Goal: Task Accomplishment & Management: Manage account settings

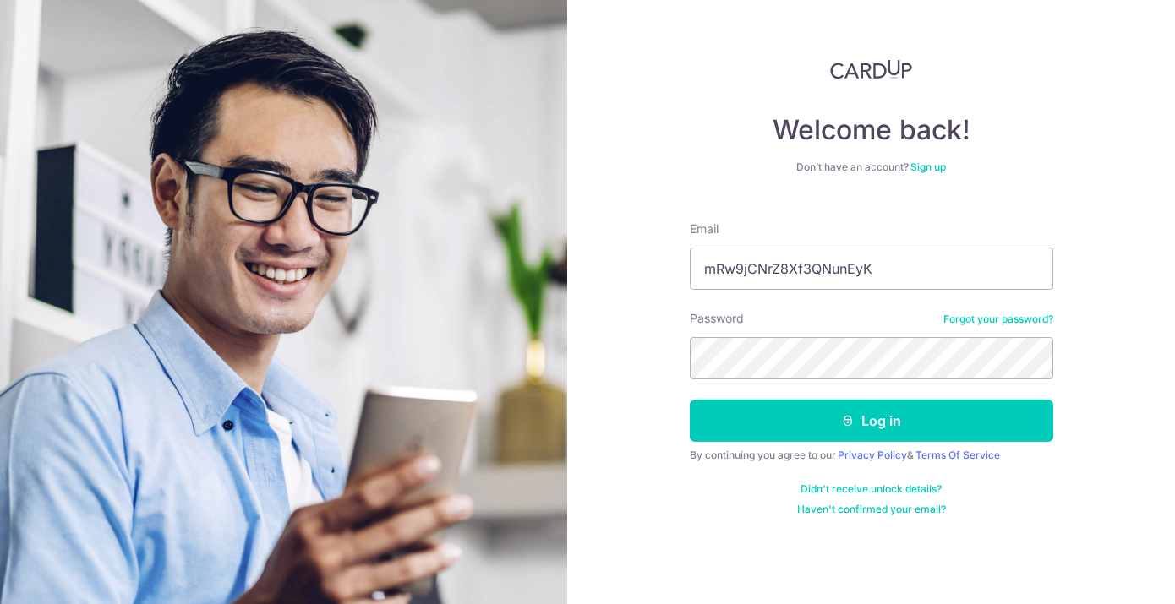
type input "mRw9jCNrZ8Xf3QNunEyK"
click at [871, 421] on button "Log in" at bounding box center [871, 421] width 363 height 42
paste input "[EMAIL_ADDRESS][DOMAIN_NAME]"
type input "[EMAIL_ADDRESS][DOMAIN_NAME]"
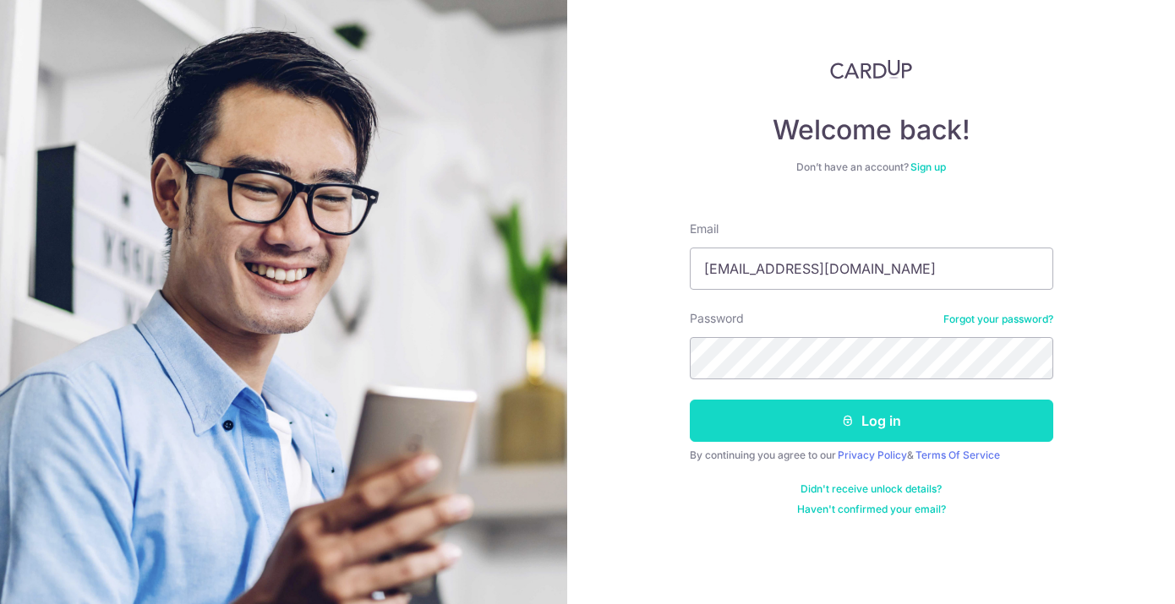
click at [809, 417] on button "Log in" at bounding box center [871, 421] width 363 height 42
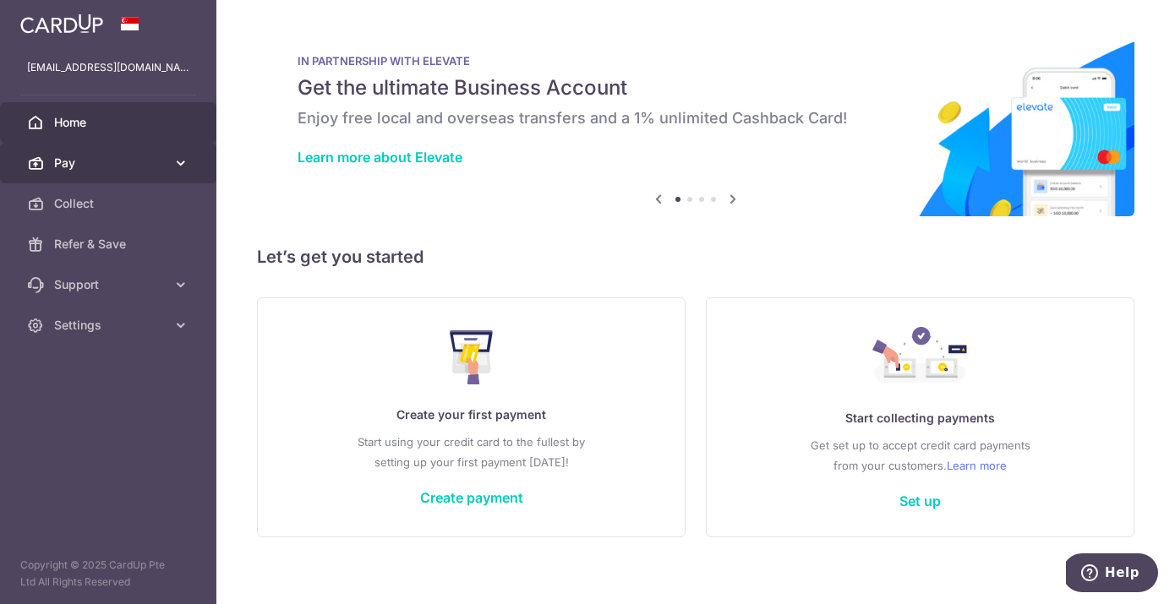
click at [147, 166] on span "Pay" at bounding box center [110, 163] width 112 height 17
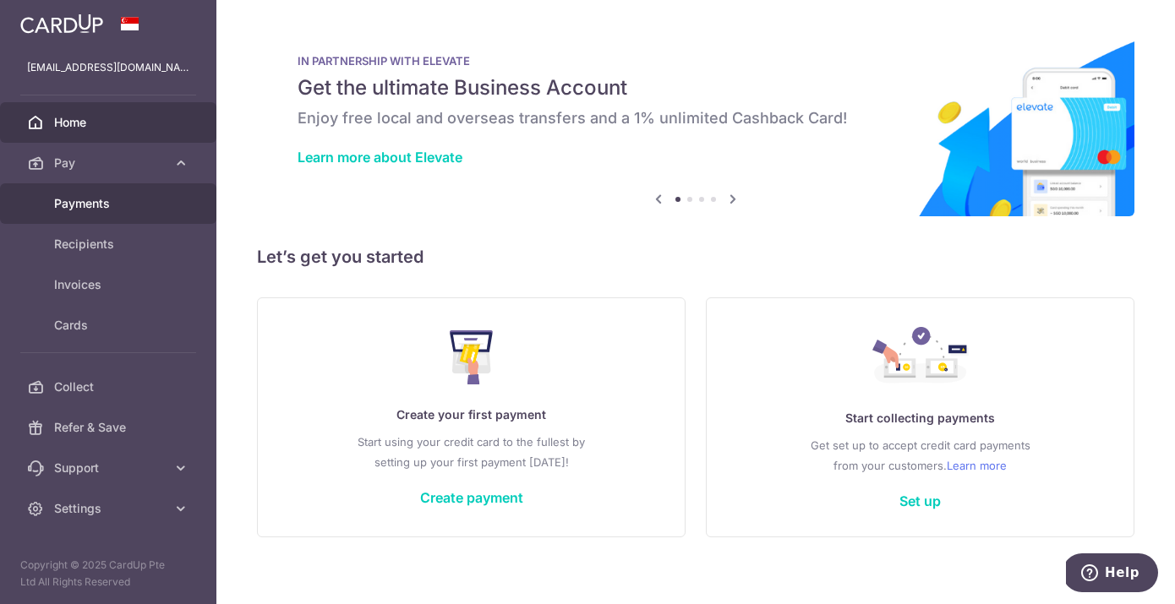
click at [79, 210] on span "Payments" at bounding box center [110, 203] width 112 height 17
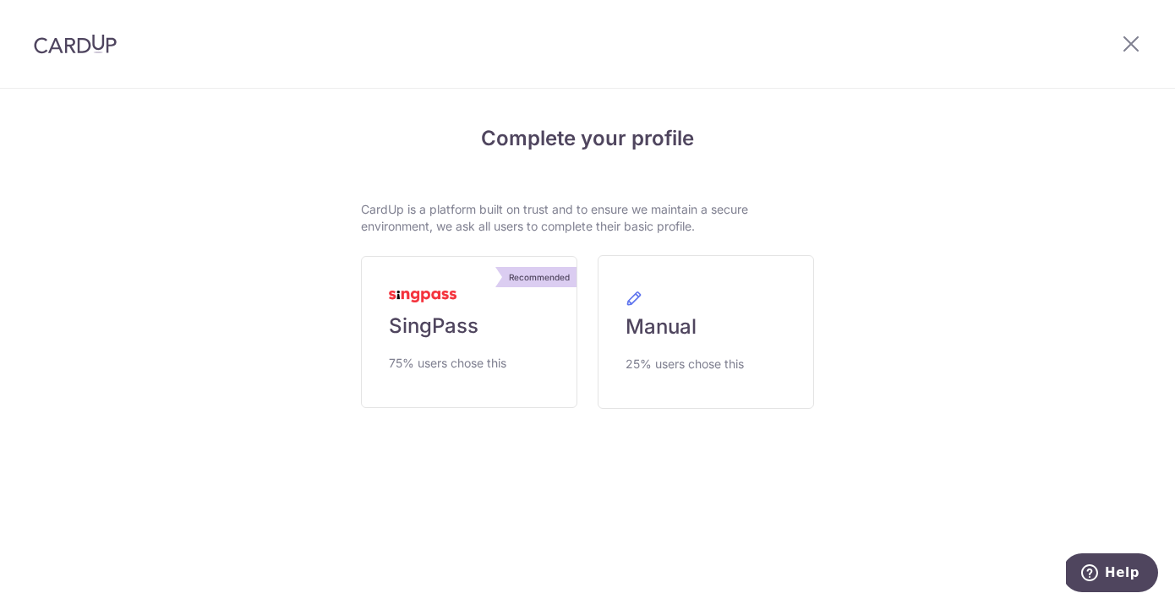
click at [1111, 57] on div at bounding box center [1131, 44] width 88 height 88
click at [1136, 38] on icon at bounding box center [1131, 43] width 20 height 21
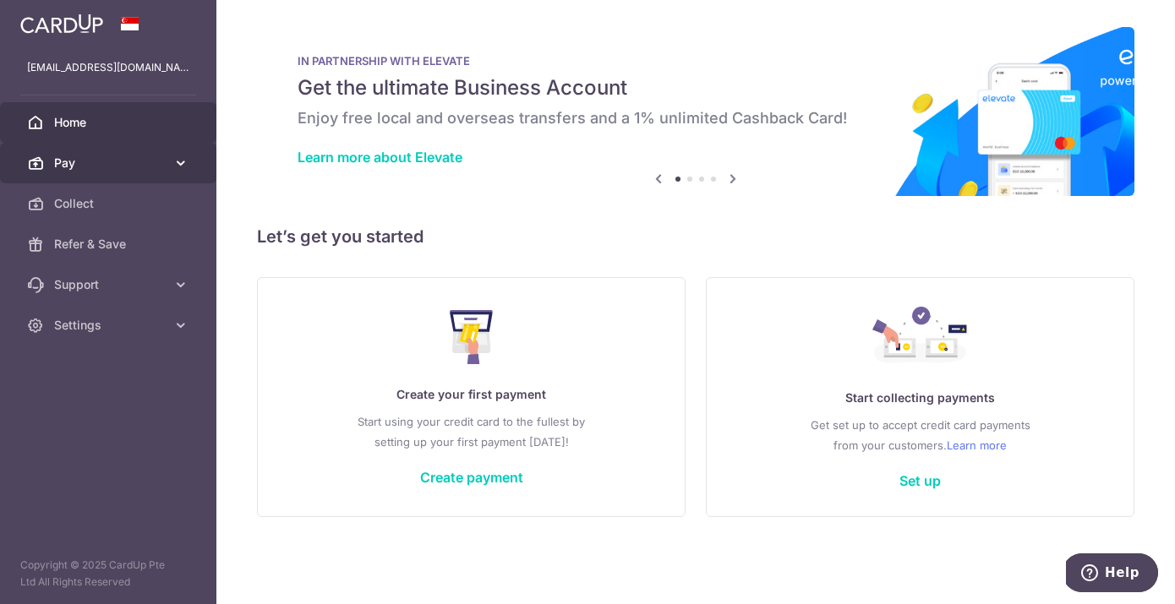
click at [101, 169] on span "Pay" at bounding box center [110, 163] width 112 height 17
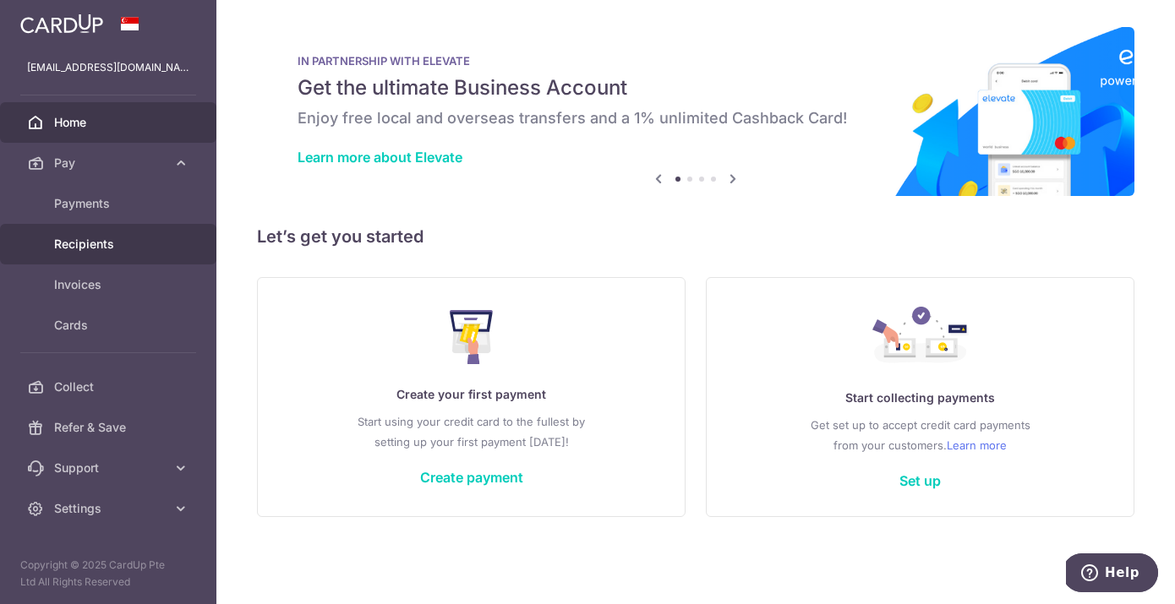
click at [104, 242] on span "Recipients" at bounding box center [110, 244] width 112 height 17
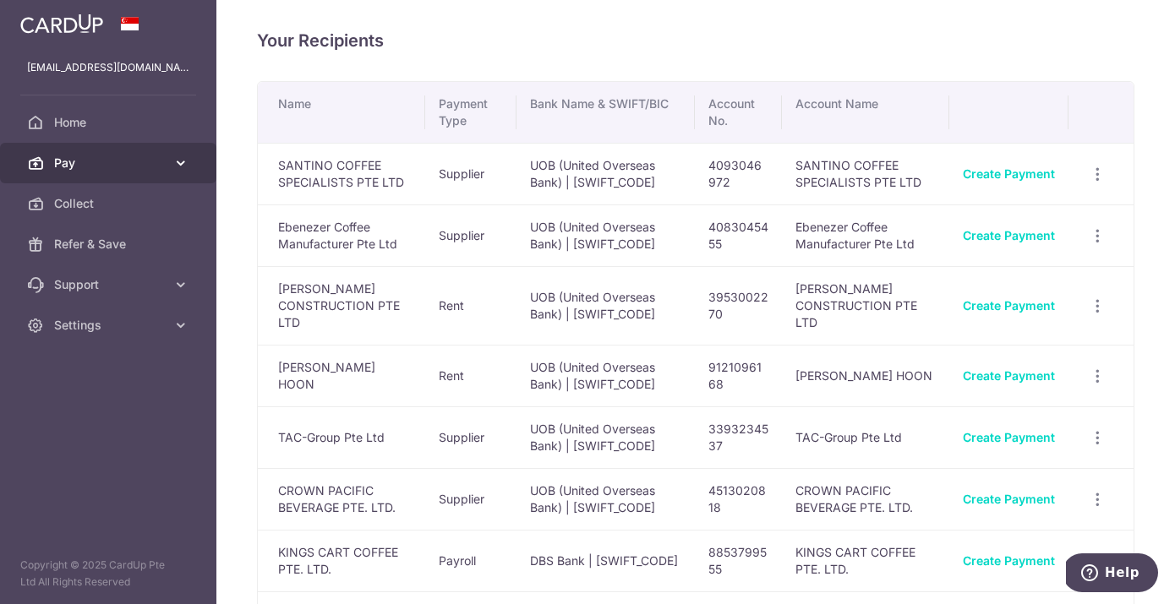
click at [101, 163] on span "Pay" at bounding box center [110, 163] width 112 height 17
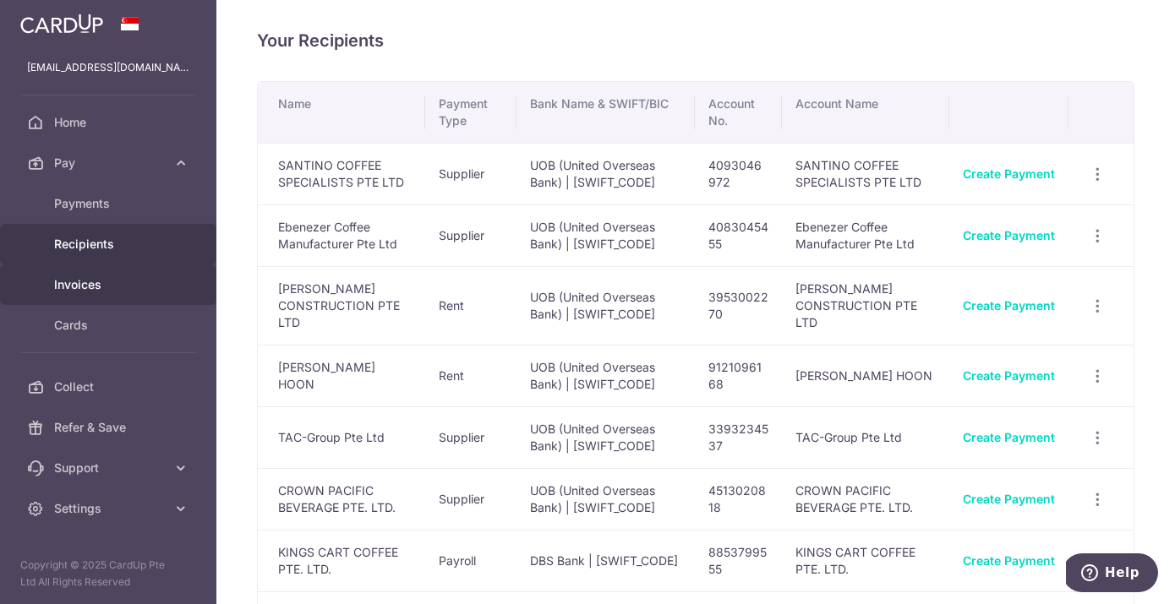
click at [89, 281] on span "Invoices" at bounding box center [110, 284] width 112 height 17
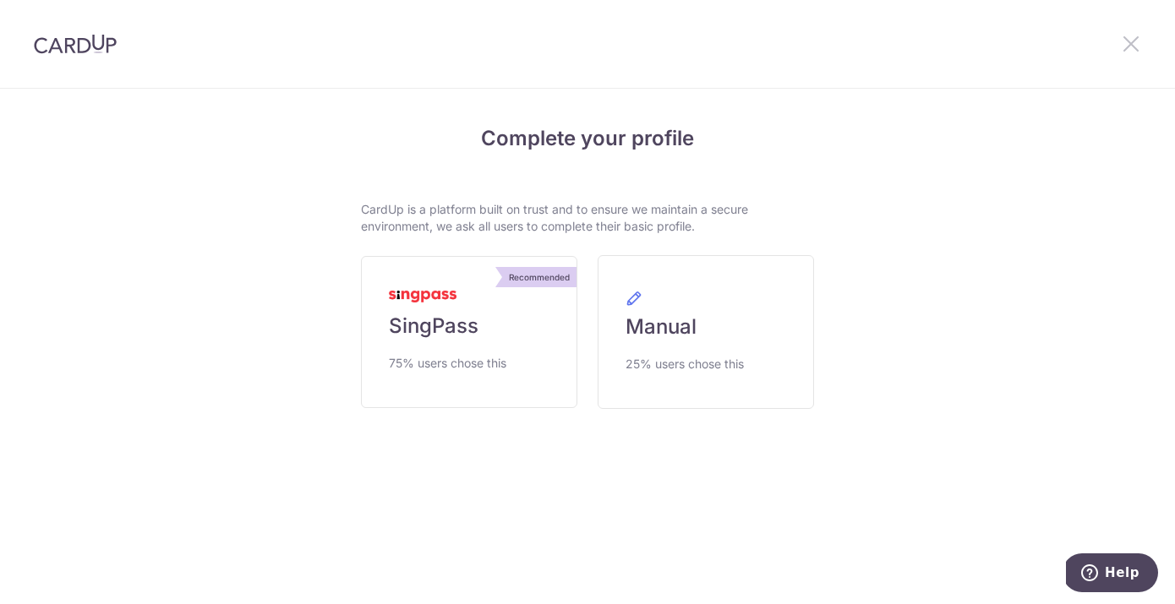
click at [1131, 45] on icon at bounding box center [1131, 43] width 20 height 21
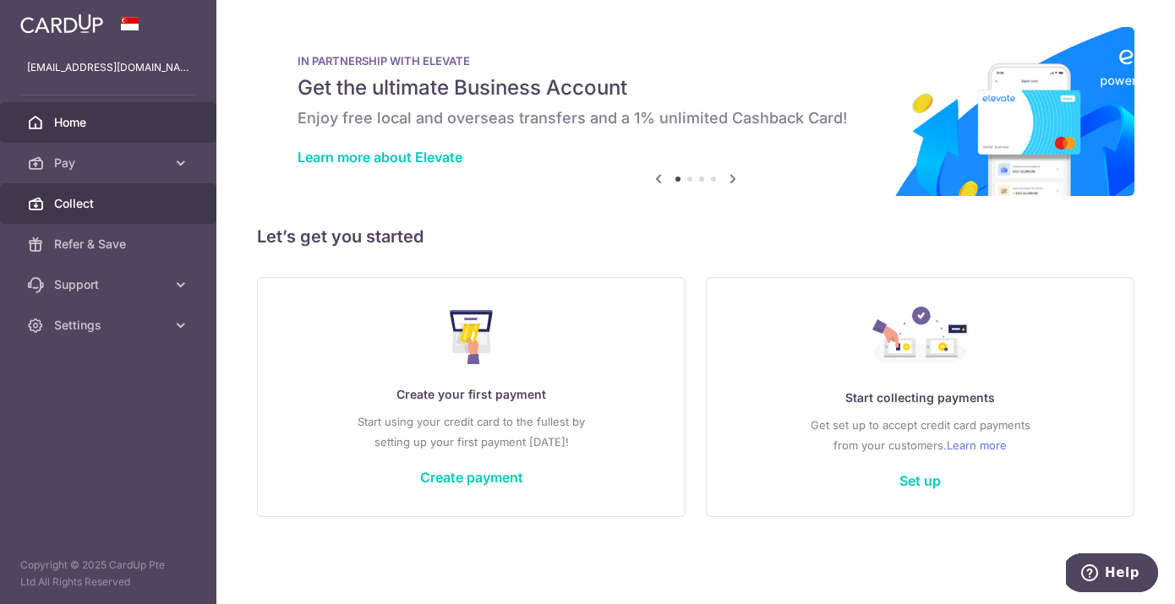
click at [87, 204] on span "Collect" at bounding box center [110, 203] width 112 height 17
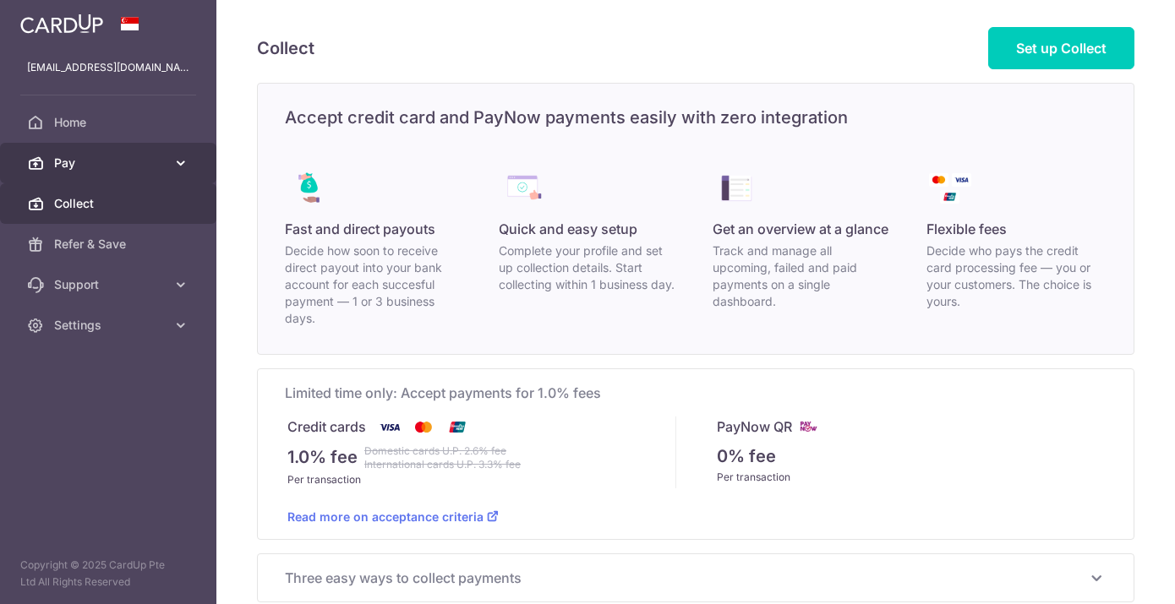
click at [82, 166] on span "Pay" at bounding box center [110, 163] width 112 height 17
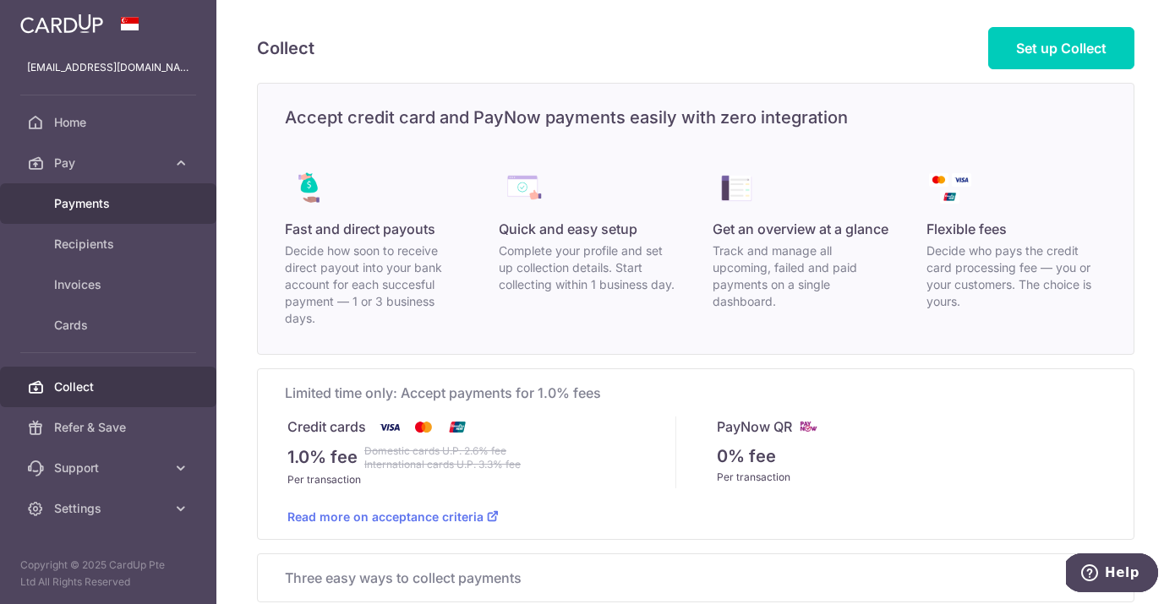
click at [82, 208] on span "Payments" at bounding box center [110, 203] width 112 height 17
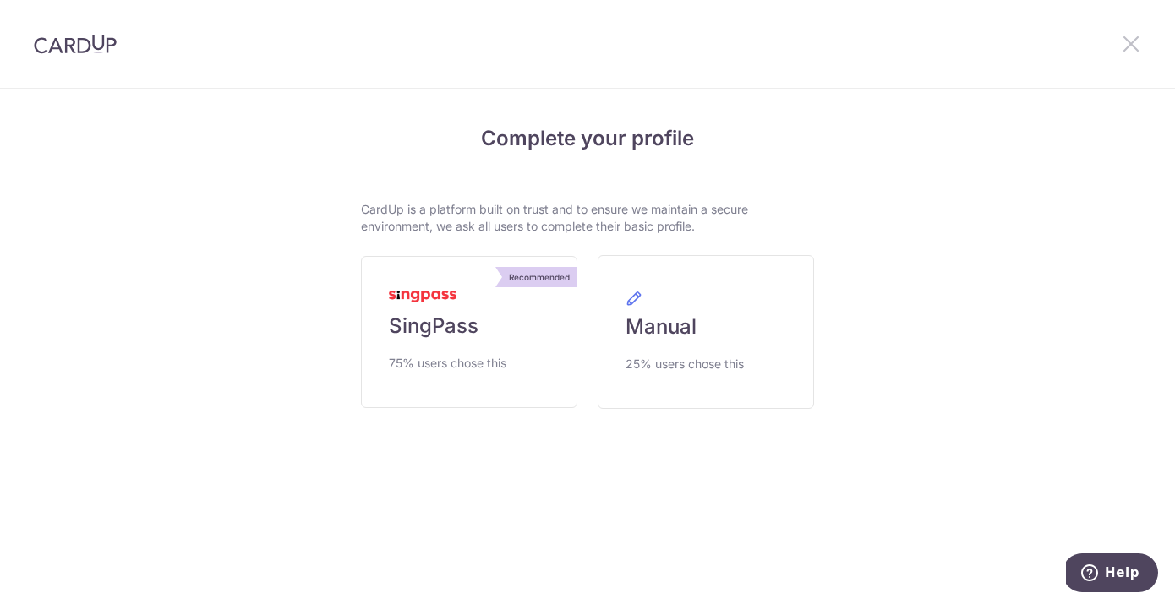
click at [1122, 36] on icon at bounding box center [1131, 43] width 20 height 21
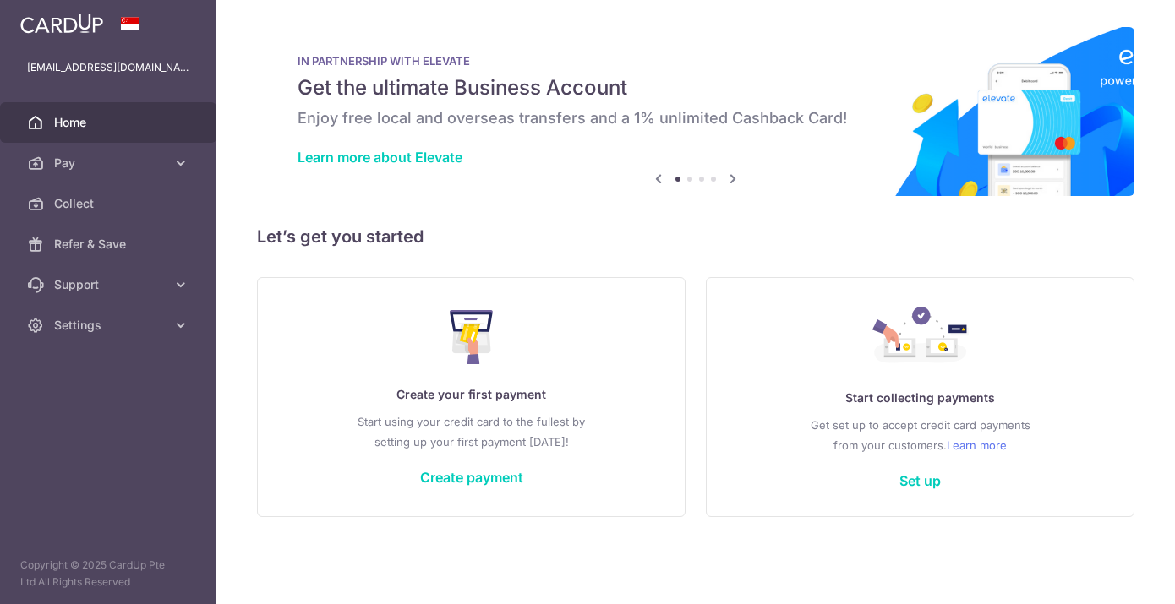
click at [1124, 42] on div "IN PARTNERSHIP WITH ELEVATE Get the ultimate Business Account Enjoy free local …" at bounding box center [695, 111] width 877 height 169
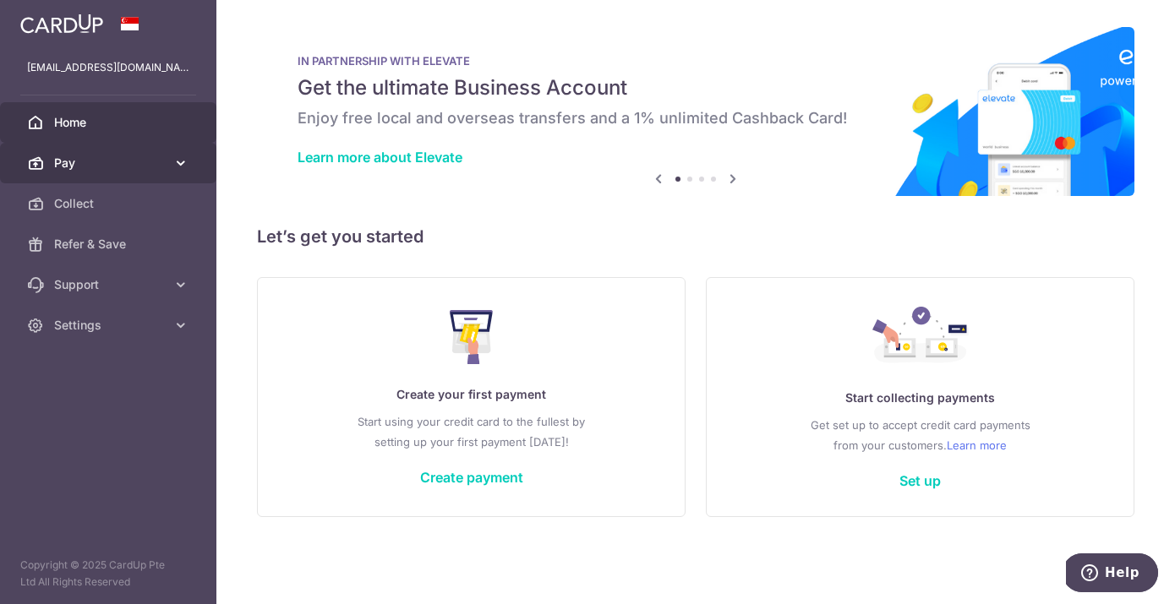
click at [83, 171] on span "Pay" at bounding box center [110, 163] width 112 height 17
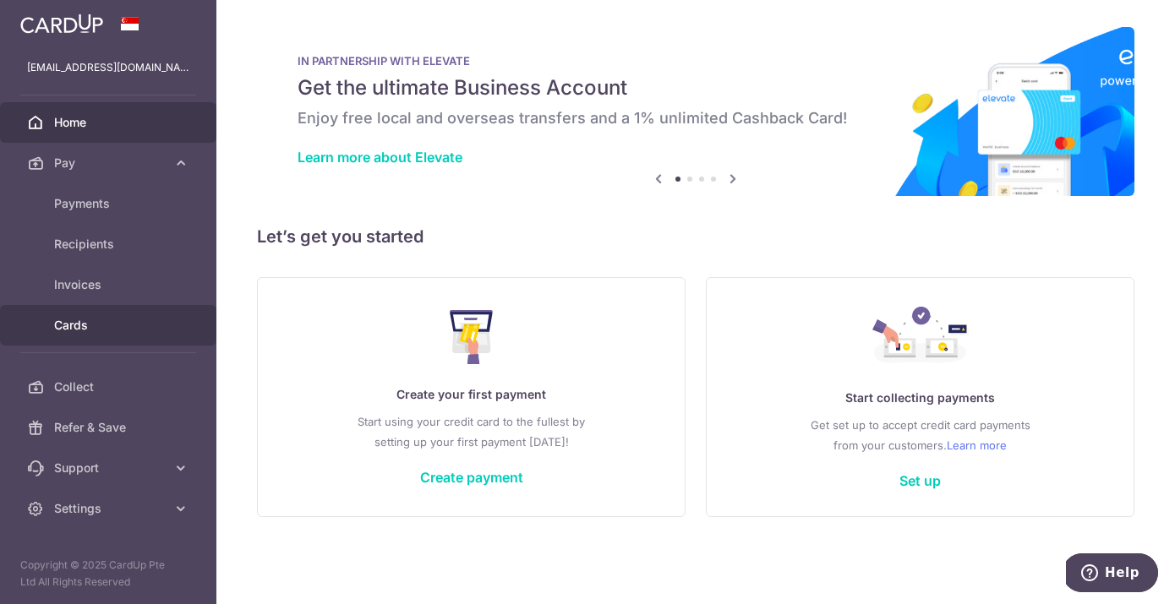
click at [91, 323] on span "Cards" at bounding box center [110, 325] width 112 height 17
